Goal: Information Seeking & Learning: Find contact information

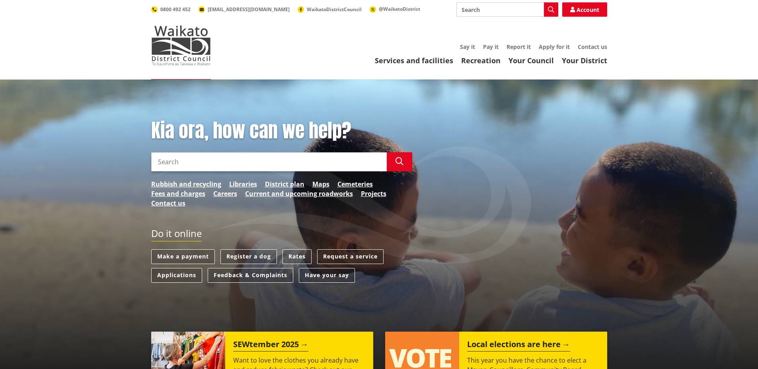
click at [596, 42] on div "Toggle search Toggle navigation Services and facilities Recreation Your Council…" at bounding box center [379, 33] width 468 height 63
click at [599, 50] on link "Contact us" at bounding box center [592, 47] width 29 height 8
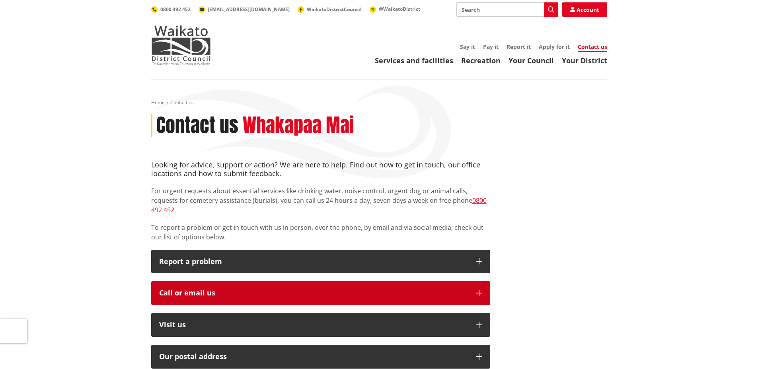
click at [291, 289] on div "Call or email us" at bounding box center [313, 293] width 309 height 8
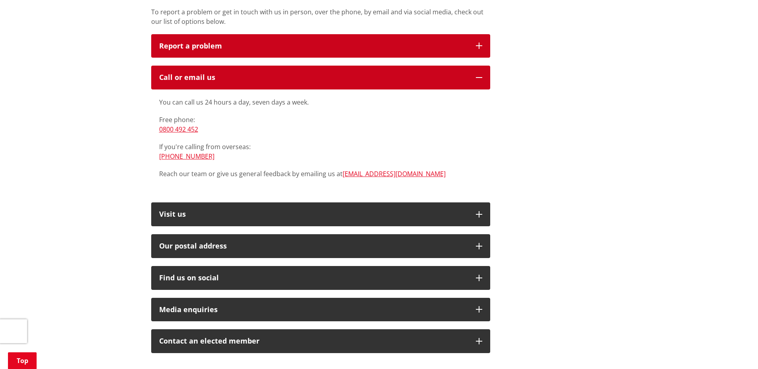
scroll to position [223, 0]
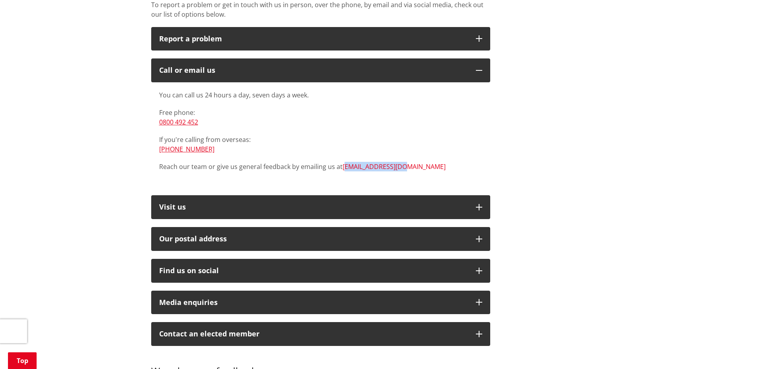
drag, startPoint x: 405, startPoint y: 160, endPoint x: 343, endPoint y: 161, distance: 62.1
click at [343, 162] on p "Reach our team or give us general feedback by emailing us at [EMAIL_ADDRESS][DO…" at bounding box center [320, 167] width 323 height 10
click at [446, 150] on div "You can call us 24 hours a day, seven days a week. Free phone: [PHONE_NUMBER] I…" at bounding box center [320, 130] width 323 height 81
drag, startPoint x: 429, startPoint y: 159, endPoint x: 342, endPoint y: 159, distance: 87.5
click at [342, 162] on p "Reach our team or give us general feedback by emailing us at [EMAIL_ADDRESS][DO…" at bounding box center [320, 167] width 323 height 10
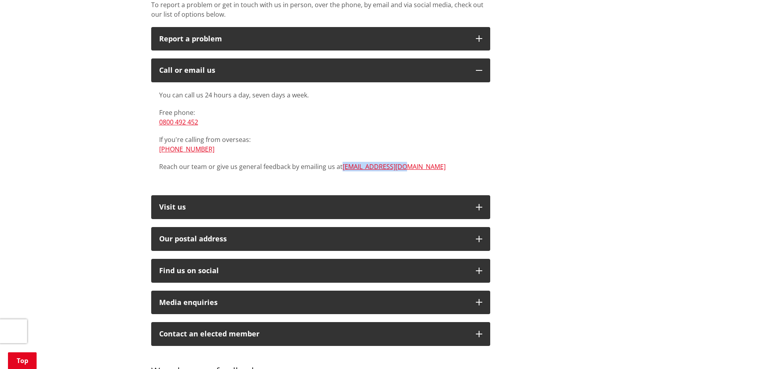
copy link "[EMAIL_ADDRESS][DOMAIN_NAME]"
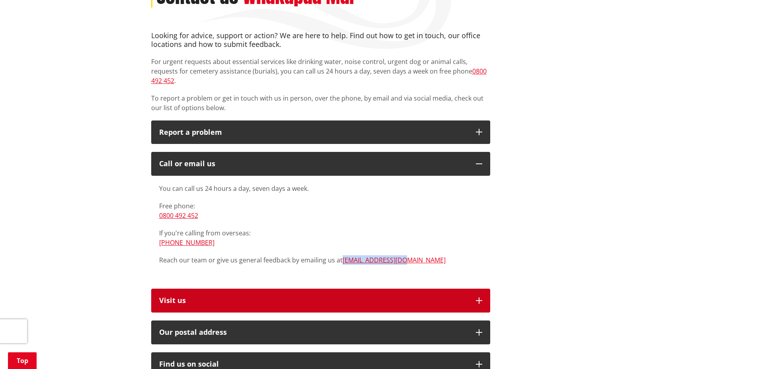
scroll to position [130, 0]
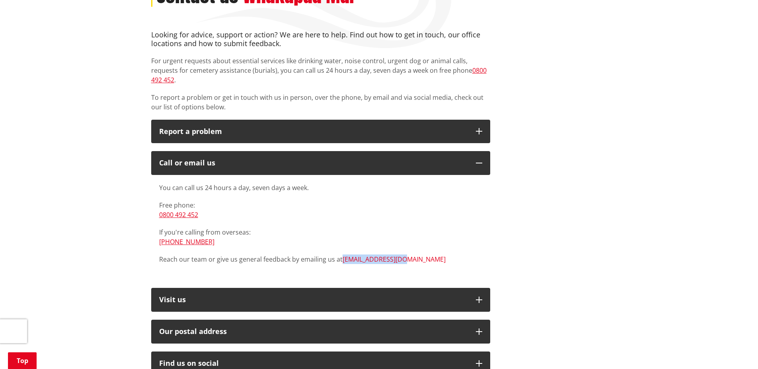
click at [364, 255] on link "[EMAIL_ADDRESS][DOMAIN_NAME]" at bounding box center [394, 259] width 103 height 9
